Goal: Find specific page/section: Find specific page/section

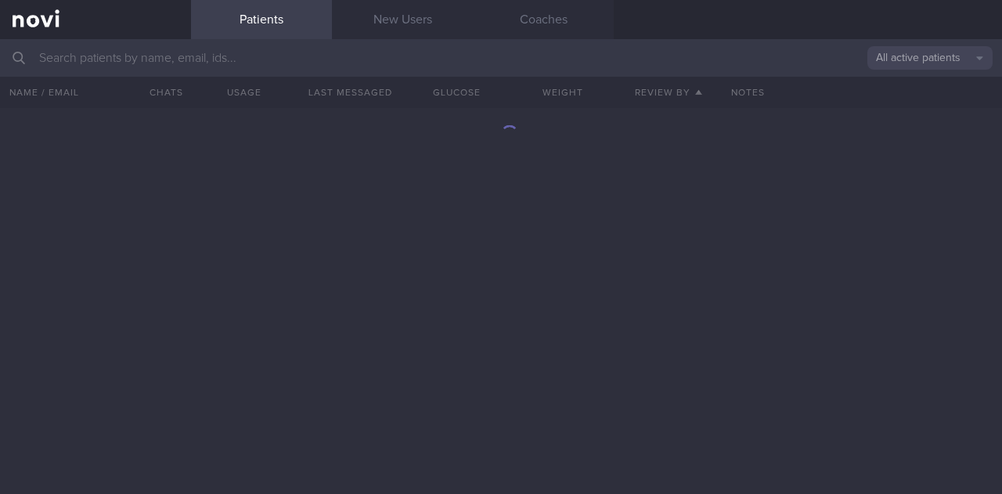
click at [282, 60] on input "text" at bounding box center [501, 58] width 1002 height 38
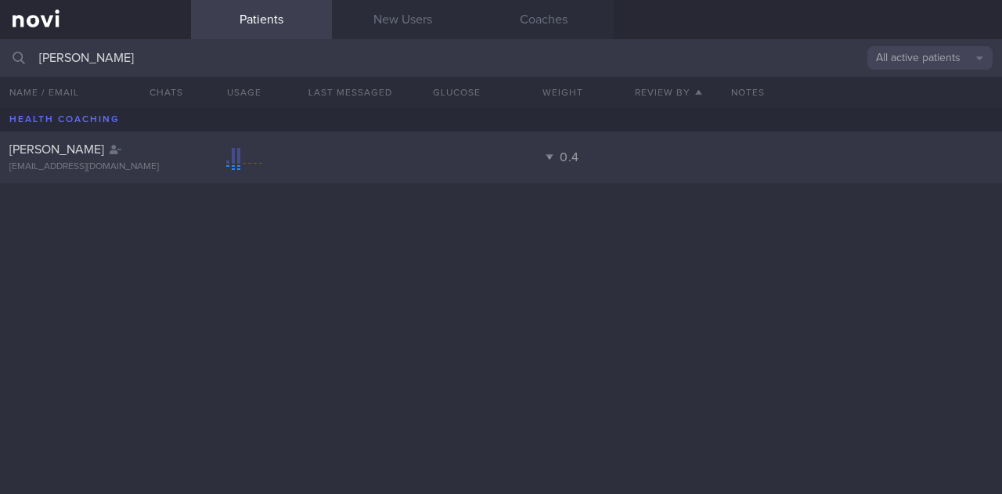
type input "[PERSON_NAME]"
click at [143, 156] on div "[PERSON_NAME]" at bounding box center [93, 150] width 168 height 16
select select "7"
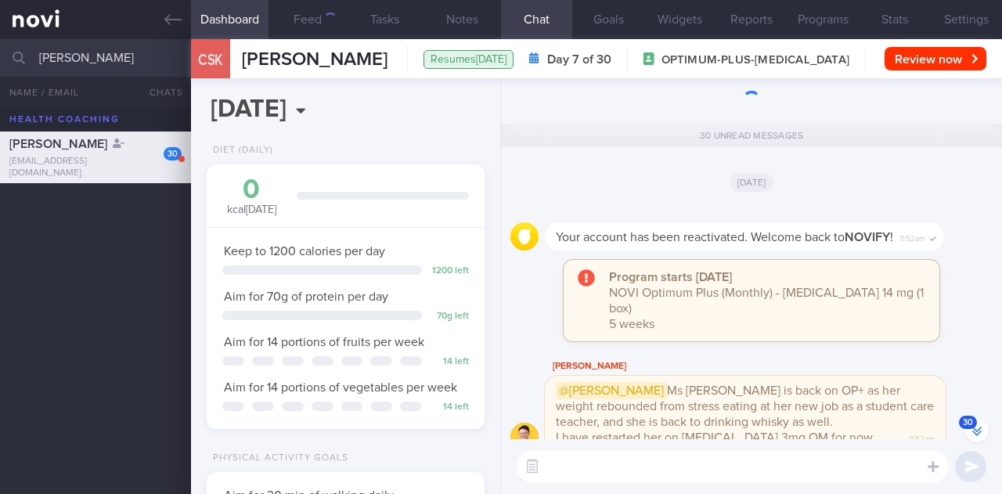
scroll to position [-1842, 0]
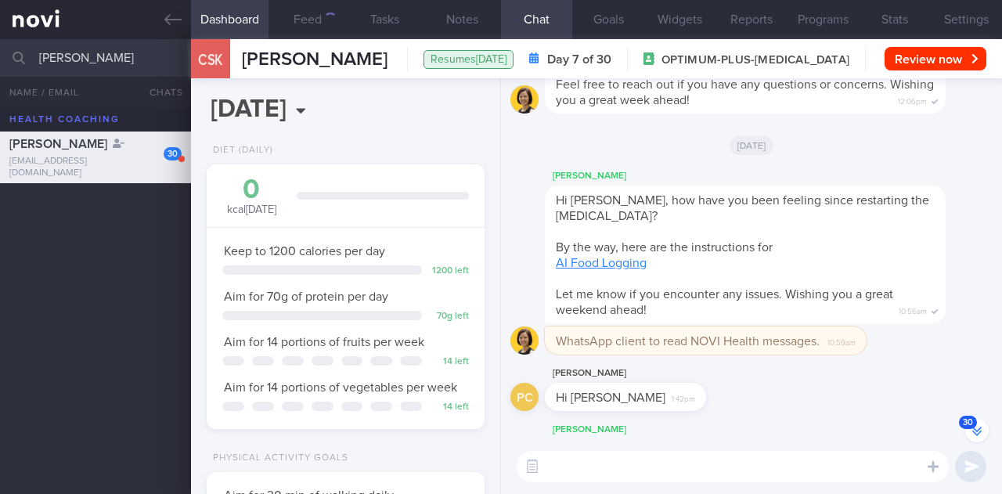
click at [975, 442] on button "30" at bounding box center [976, 430] width 23 height 23
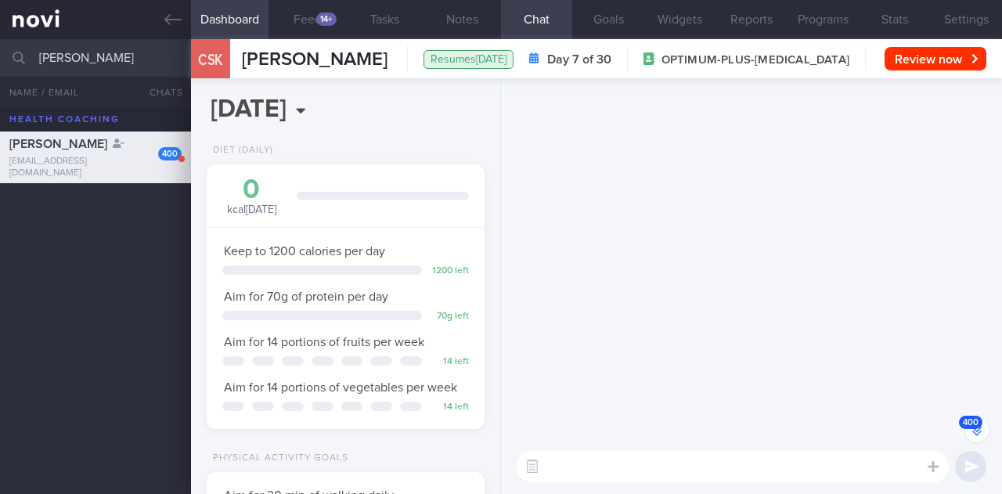
scroll to position [-38740, 0]
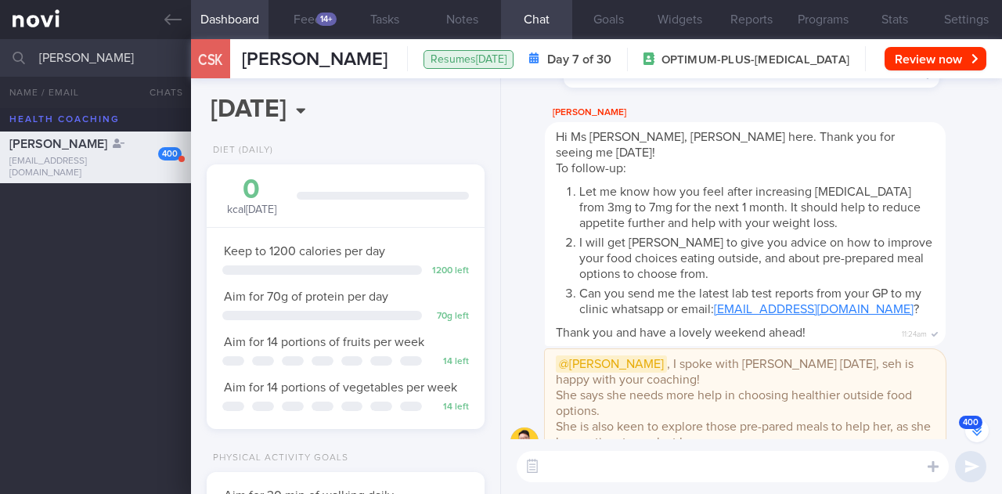
click at [977, 428] on span "400" at bounding box center [970, 422] width 23 height 13
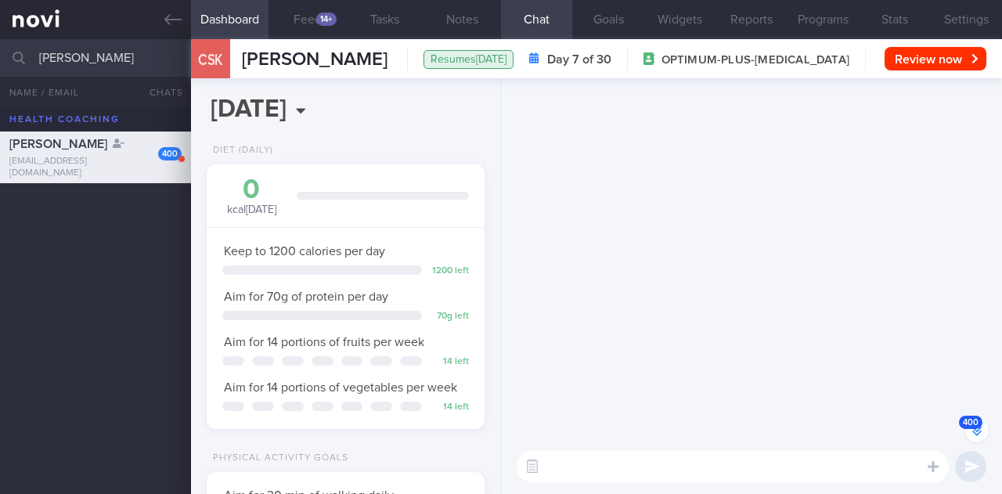
scroll to position [-53709, 0]
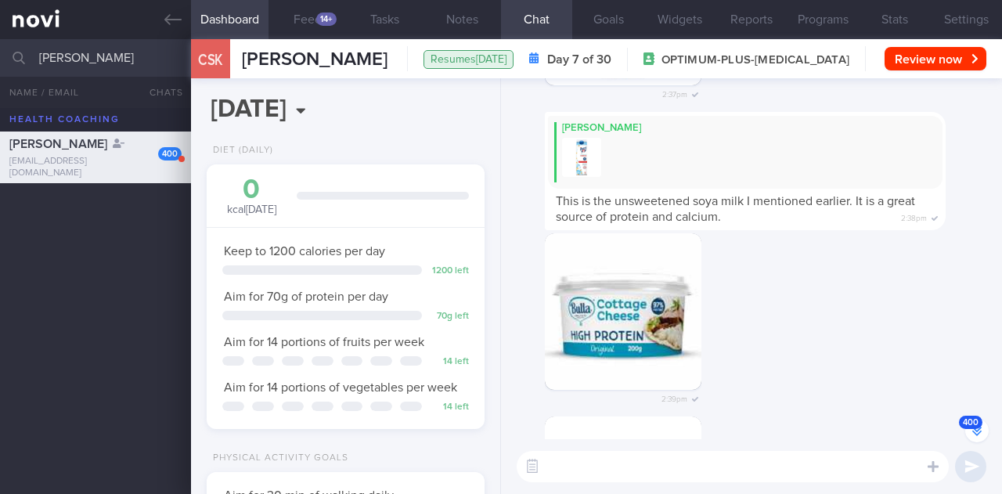
click at [968, 423] on span "400" at bounding box center [970, 422] width 23 height 13
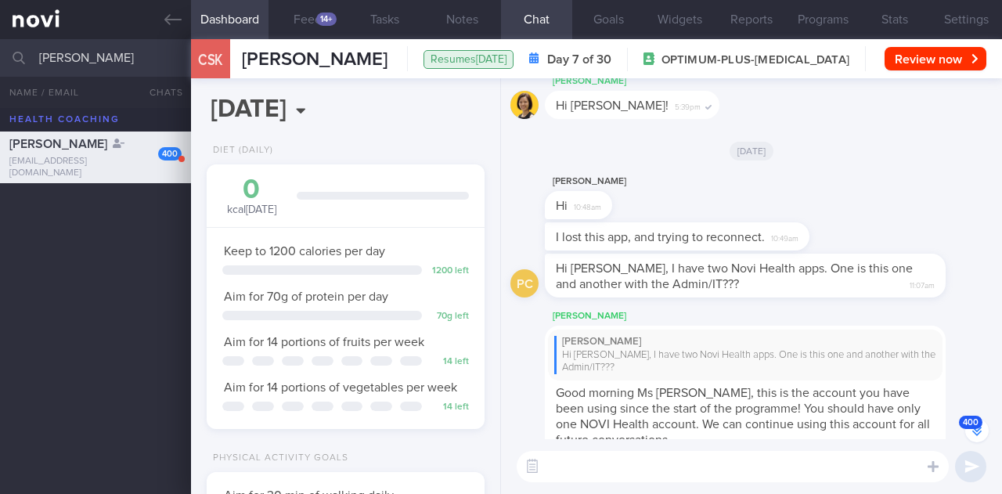
scroll to position [-144, 0]
